Goal: Navigation & Orientation: Find specific page/section

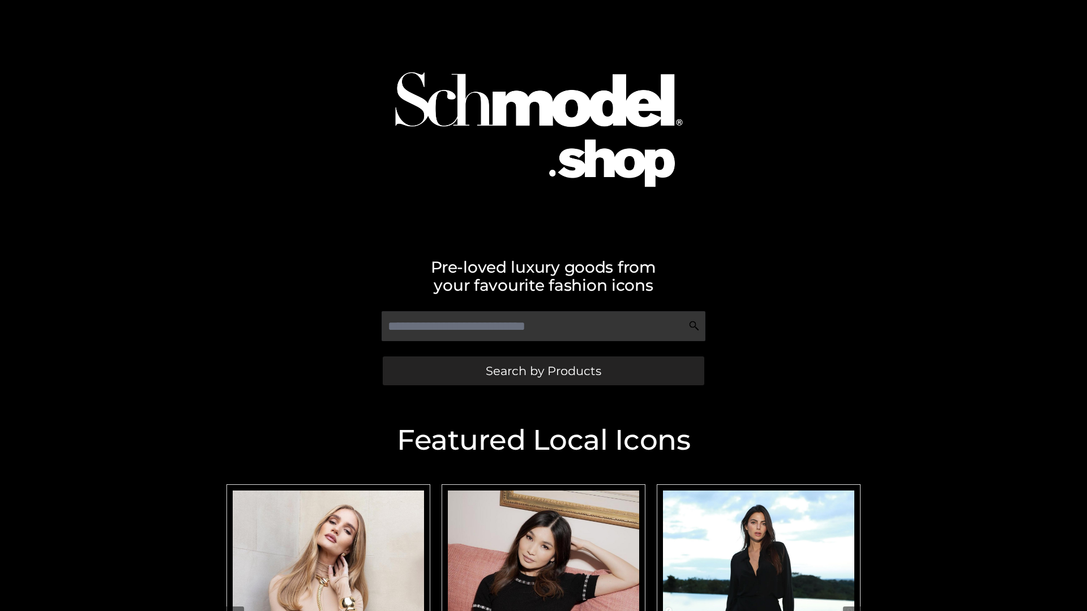
click at [543, 371] on span "Search by Products" at bounding box center [543, 371] width 115 height 12
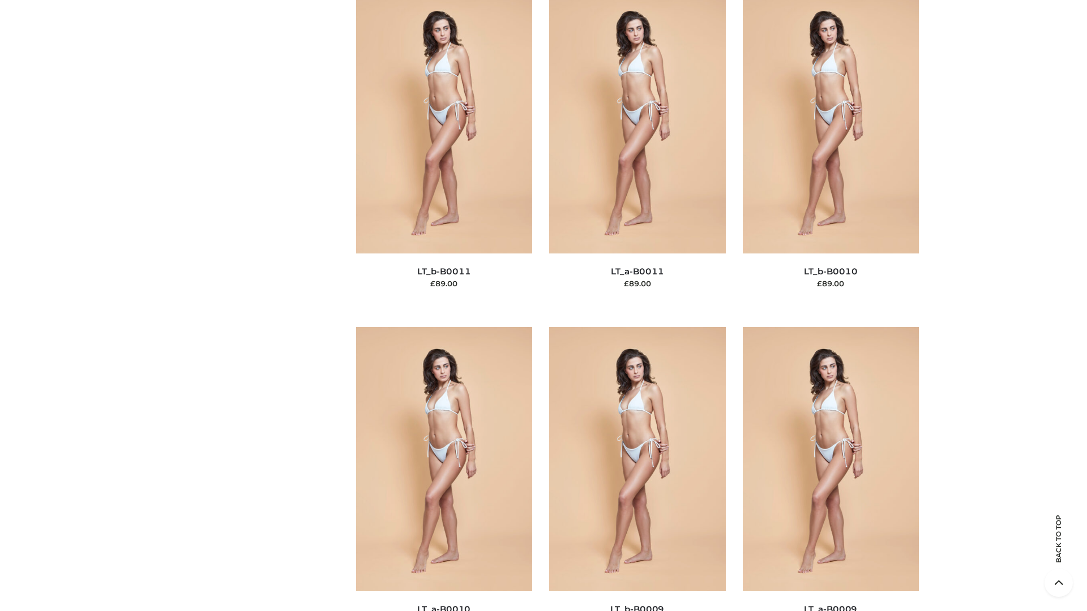
scroll to position [5084, 0]
